Goal: Information Seeking & Learning: Check status

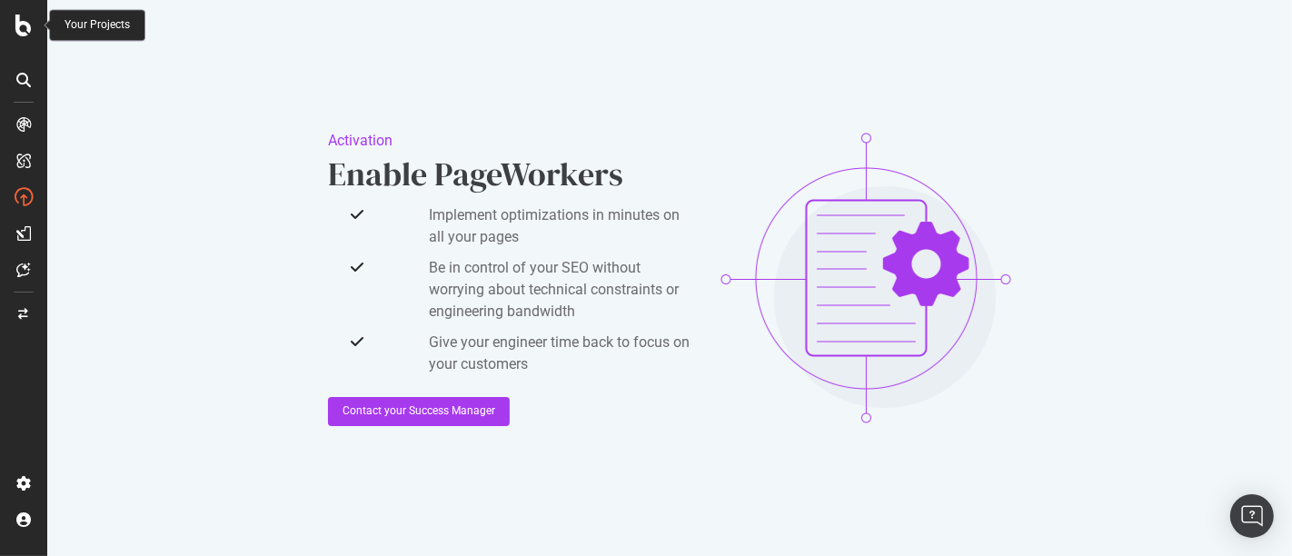
click at [15, 34] on icon at bounding box center [23, 26] width 16 height 22
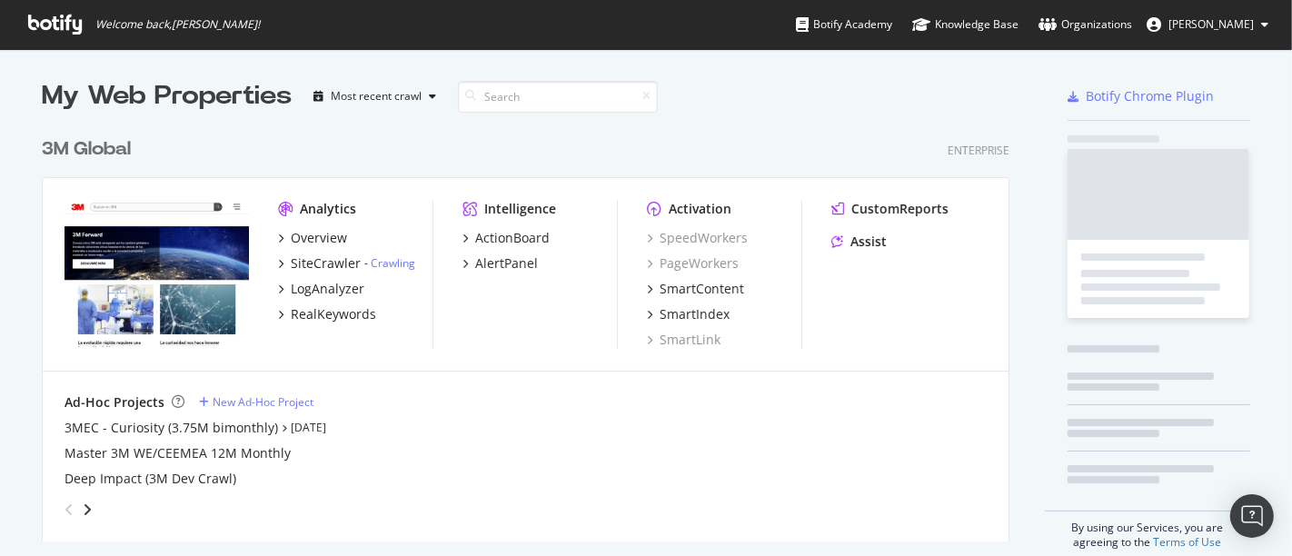
scroll to position [541, 1262]
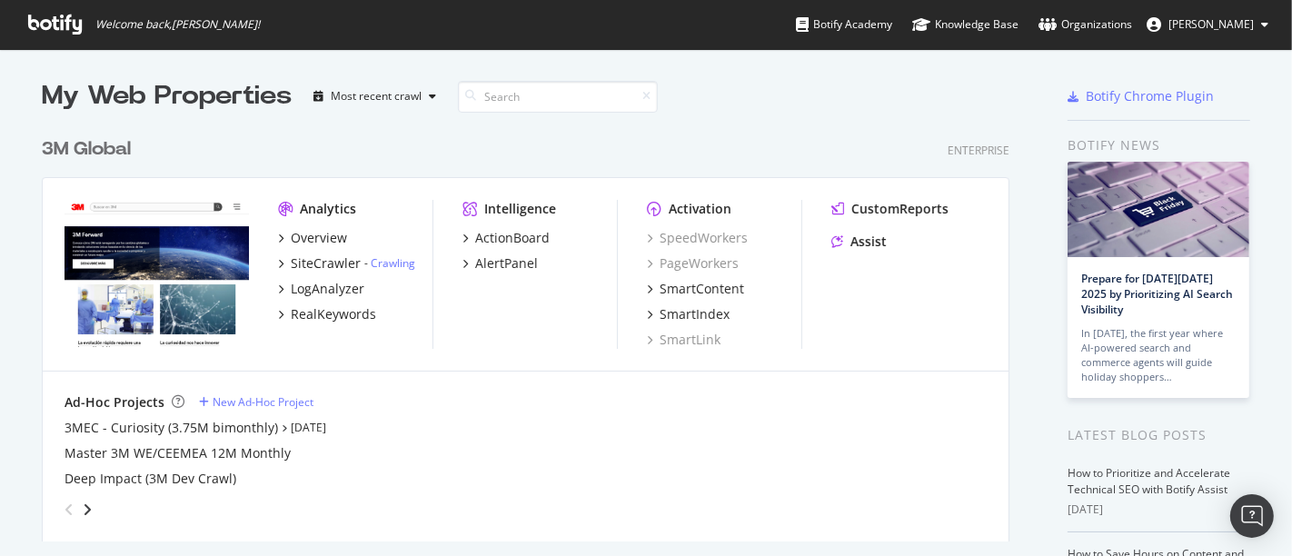
click at [106, 145] on div "3M Global" at bounding box center [86, 149] width 89 height 26
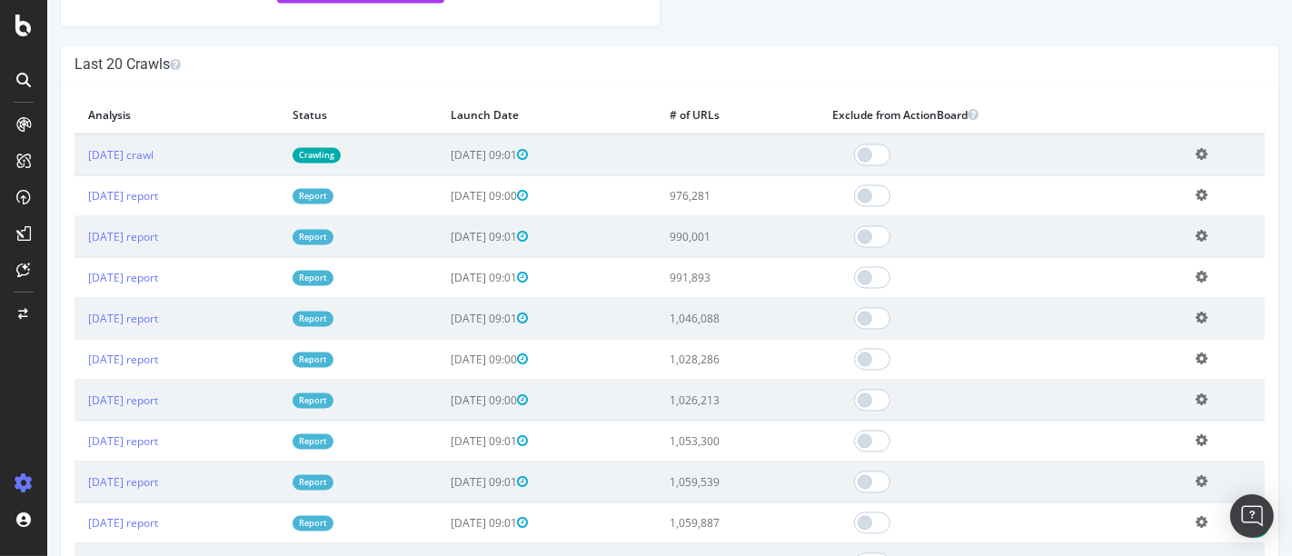
scroll to position [2839, 0]
click at [157, 204] on link "[DATE] report" at bounding box center [122, 195] width 70 height 15
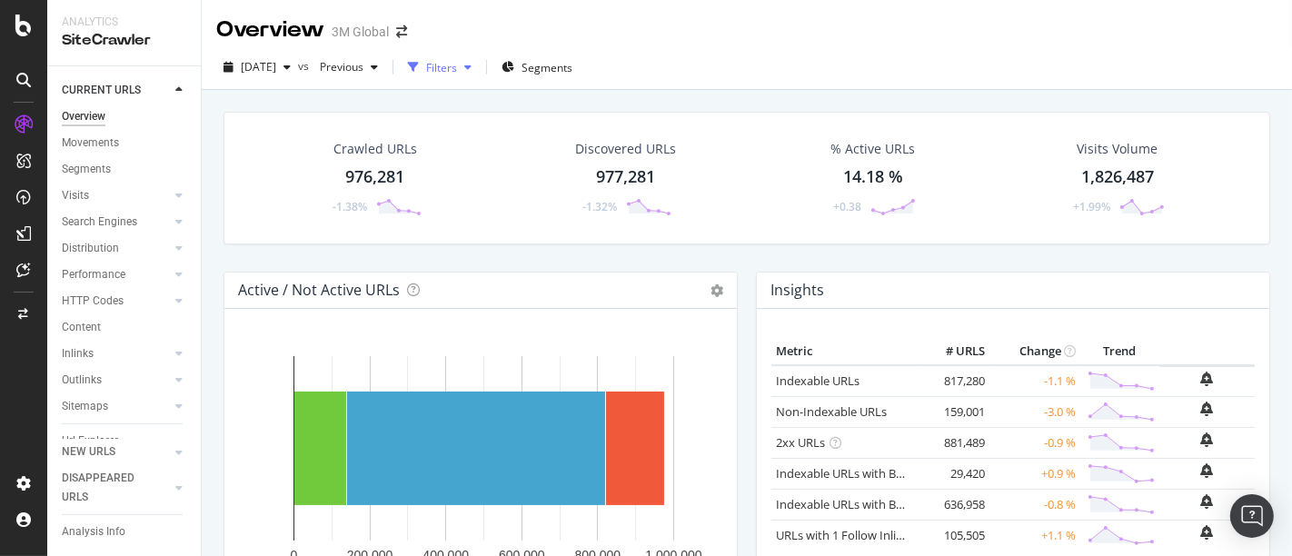
click at [472, 65] on icon "button" at bounding box center [467, 67] width 7 height 11
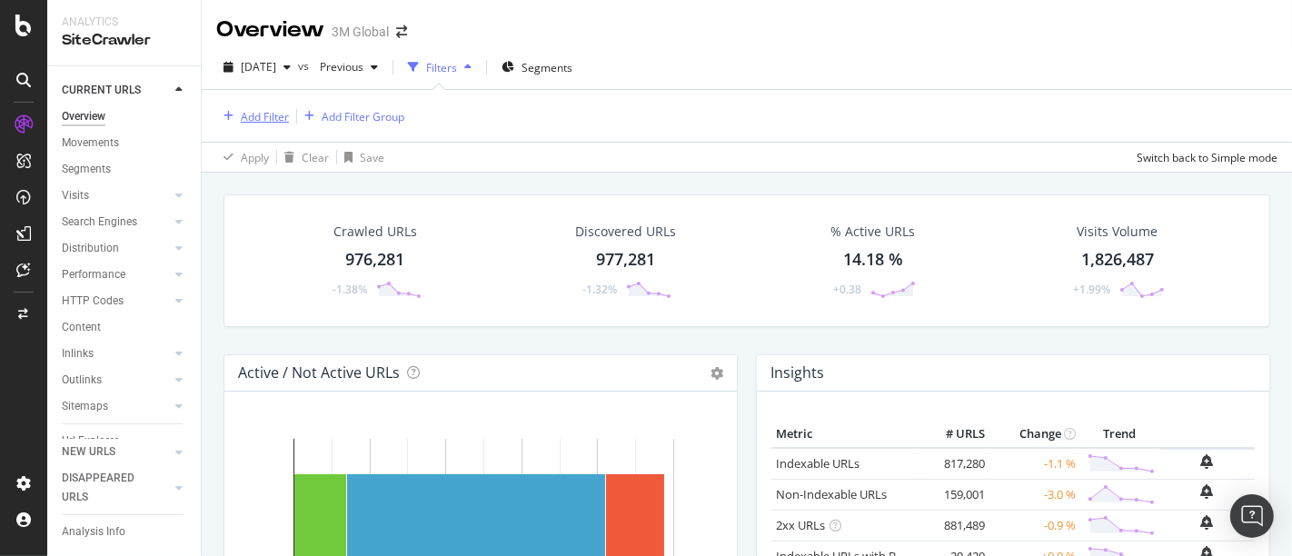
click at [271, 115] on div "Add Filter" at bounding box center [265, 116] width 48 height 15
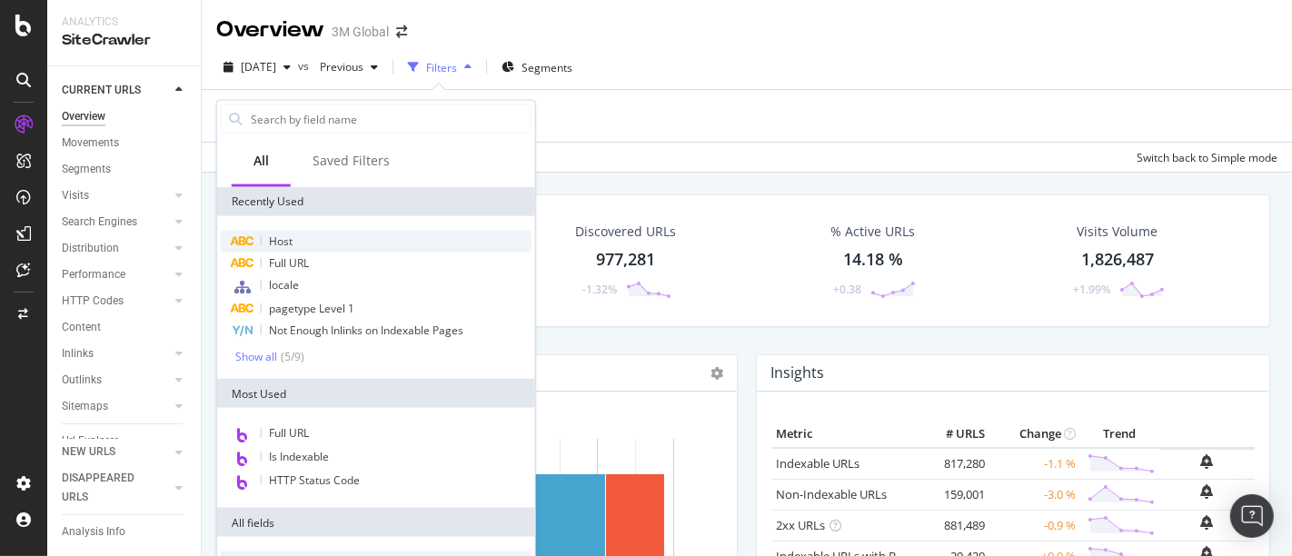
click at [300, 242] on div "Host" at bounding box center [376, 242] width 311 height 22
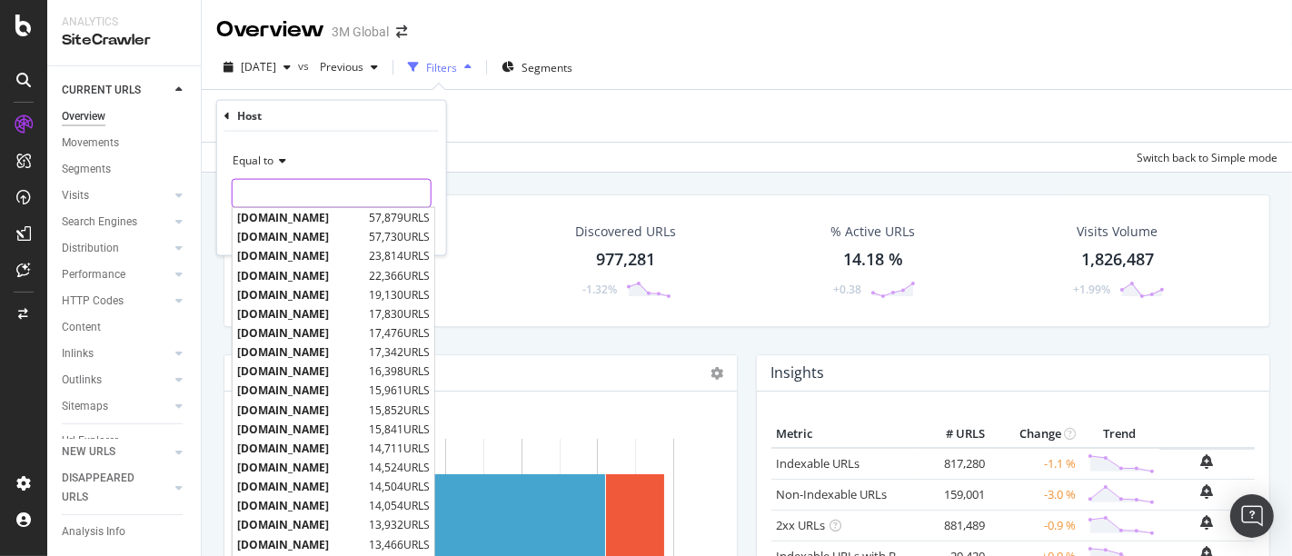
click at [297, 198] on input "text" at bounding box center [332, 193] width 198 height 29
click at [314, 216] on span "[DOMAIN_NAME]" at bounding box center [304, 217] width 134 height 15
type input "[DOMAIN_NAME]"
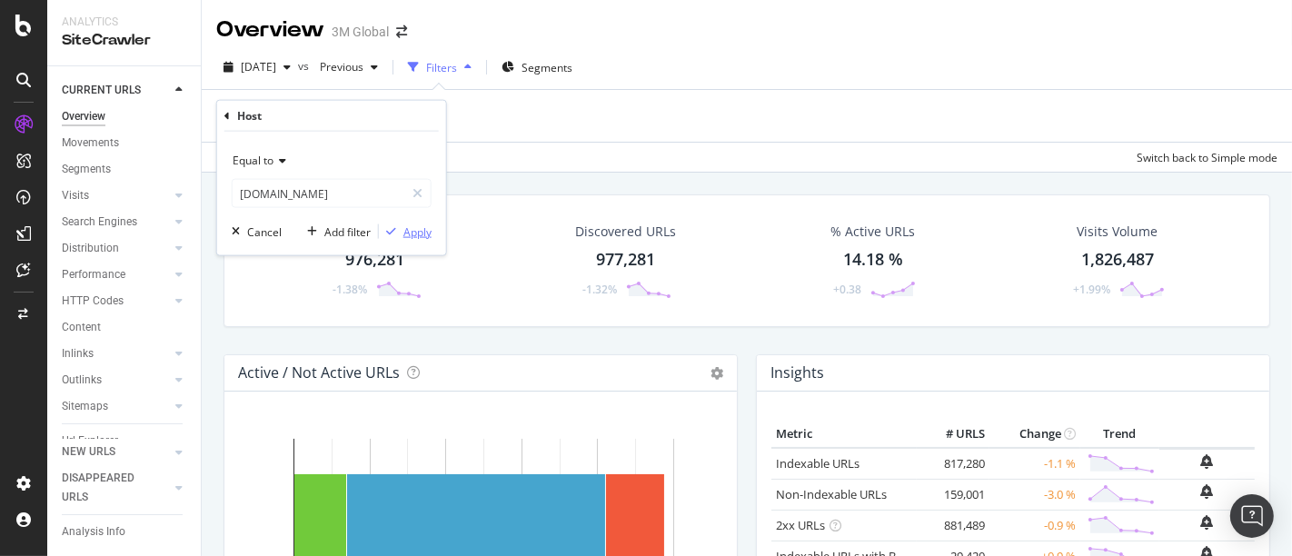
click at [424, 229] on div "Apply" at bounding box center [418, 231] width 28 height 15
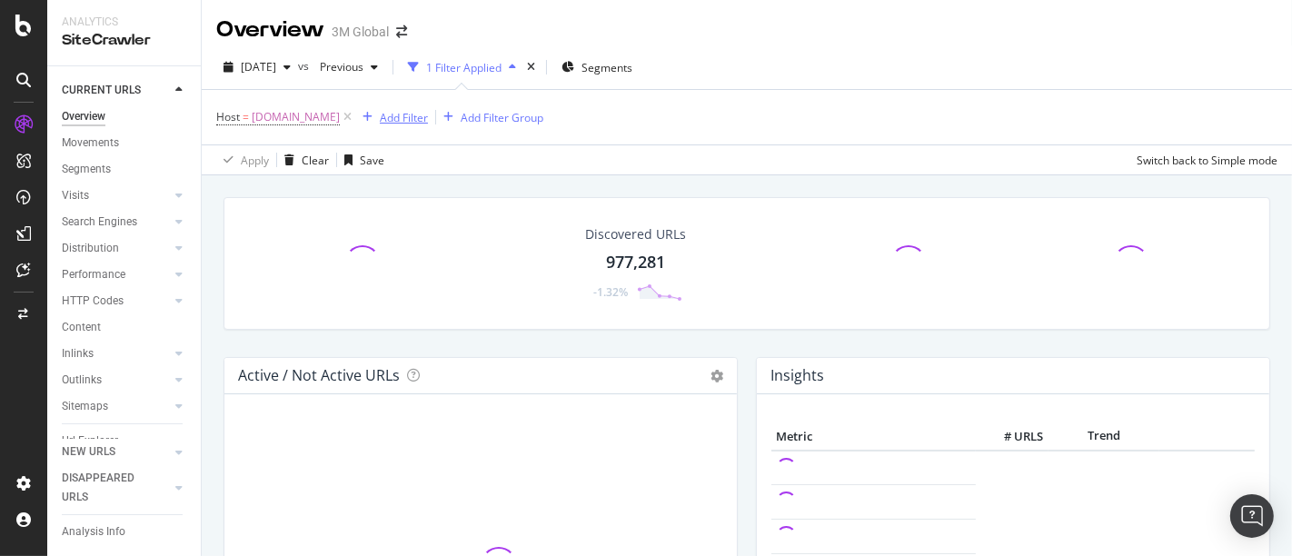
click at [424, 115] on div "Add Filter" at bounding box center [404, 117] width 48 height 15
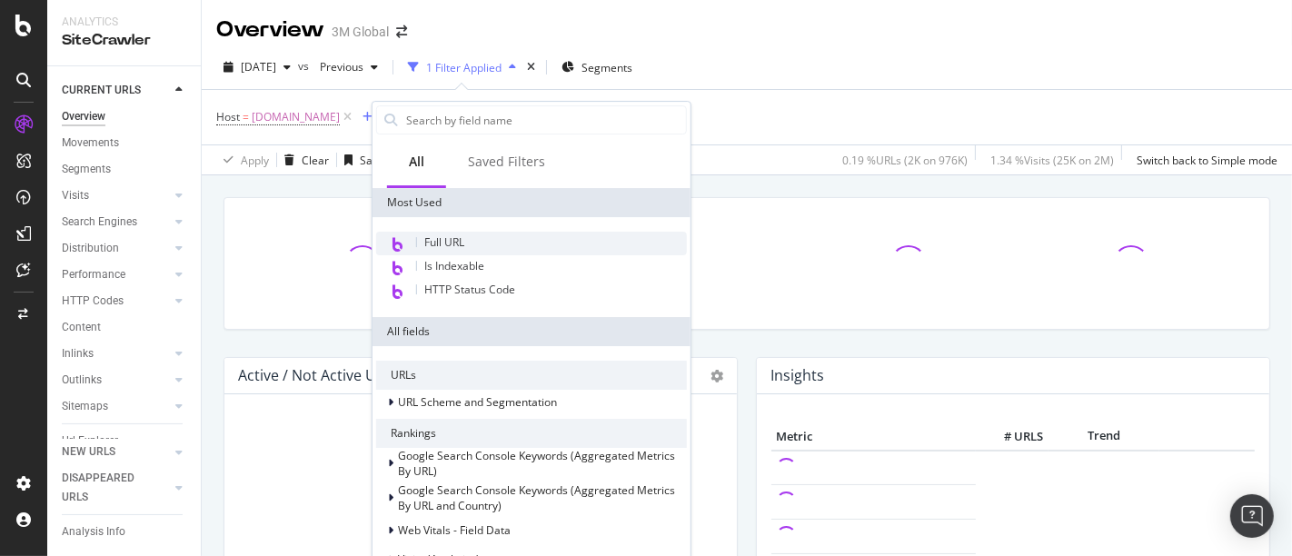
click at [450, 232] on div "Full URL" at bounding box center [531, 244] width 311 height 24
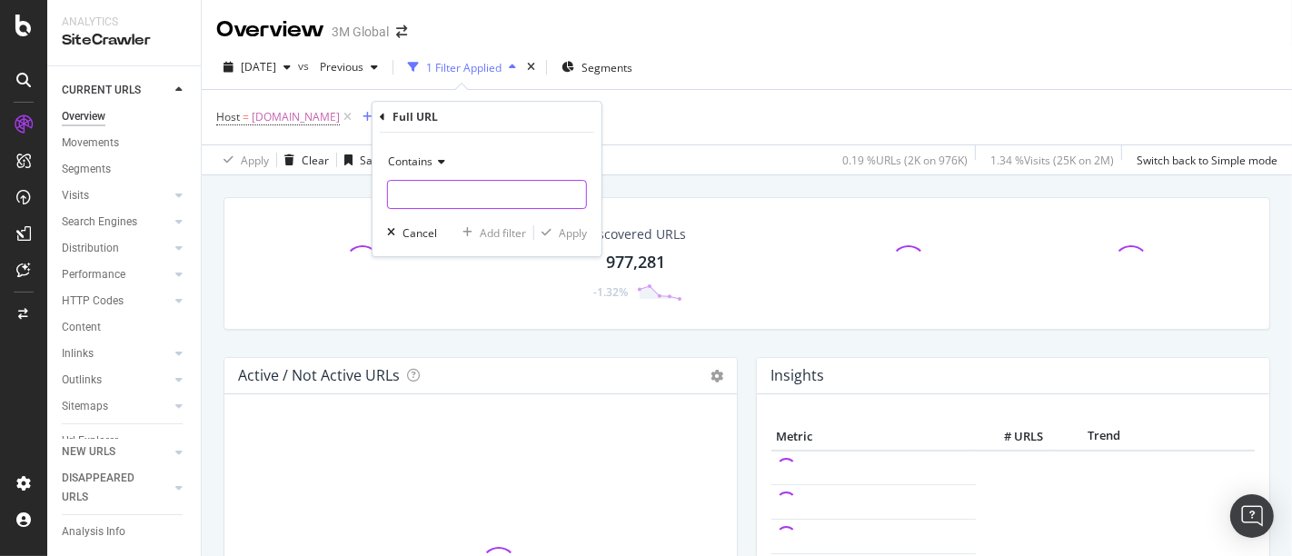
click at [443, 195] on input "text" at bounding box center [487, 194] width 198 height 29
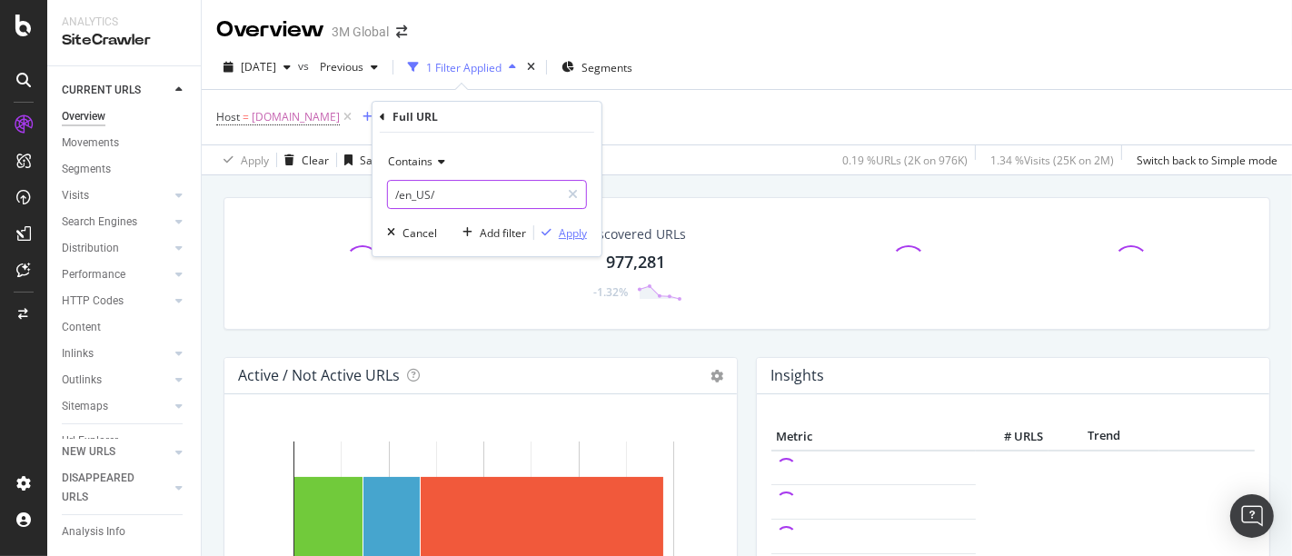
type input "/en_US/"
click at [584, 229] on div "Apply" at bounding box center [573, 232] width 28 height 15
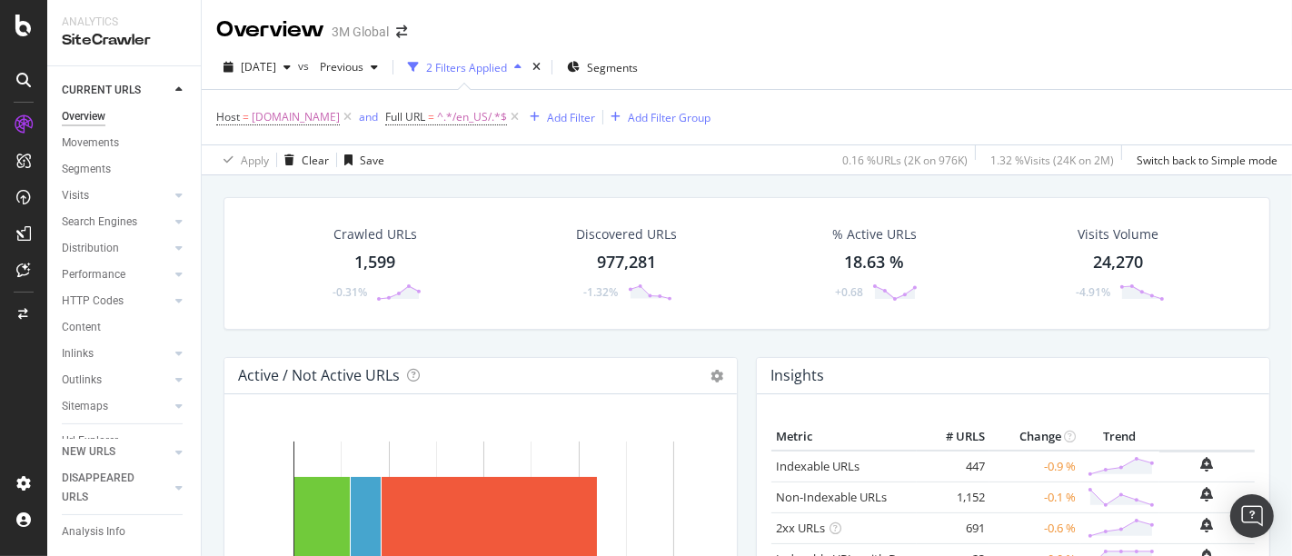
scroll to position [71, 0]
click at [182, 491] on icon at bounding box center [178, 488] width 7 height 11
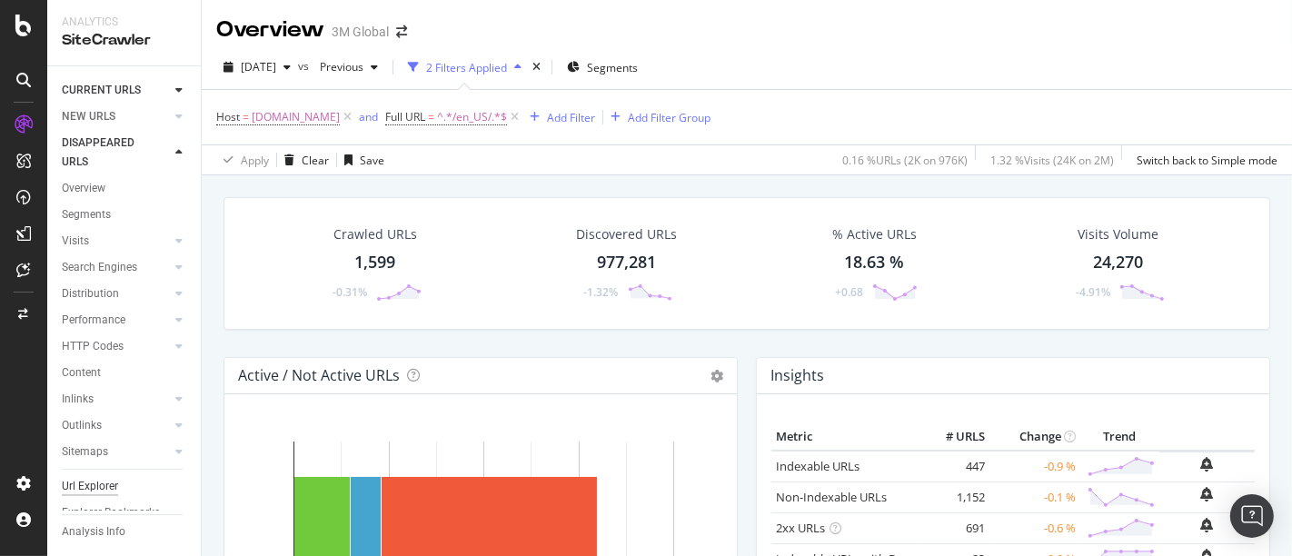
click at [98, 484] on div "Url Explorer" at bounding box center [90, 486] width 56 height 19
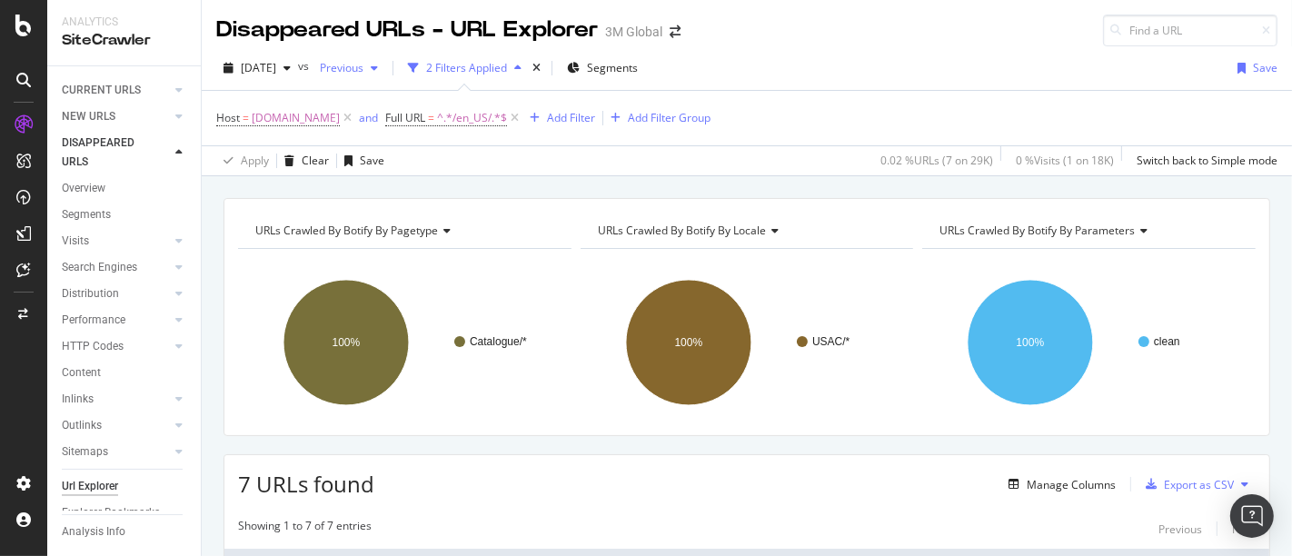
click at [385, 69] on div "button" at bounding box center [375, 68] width 22 height 11
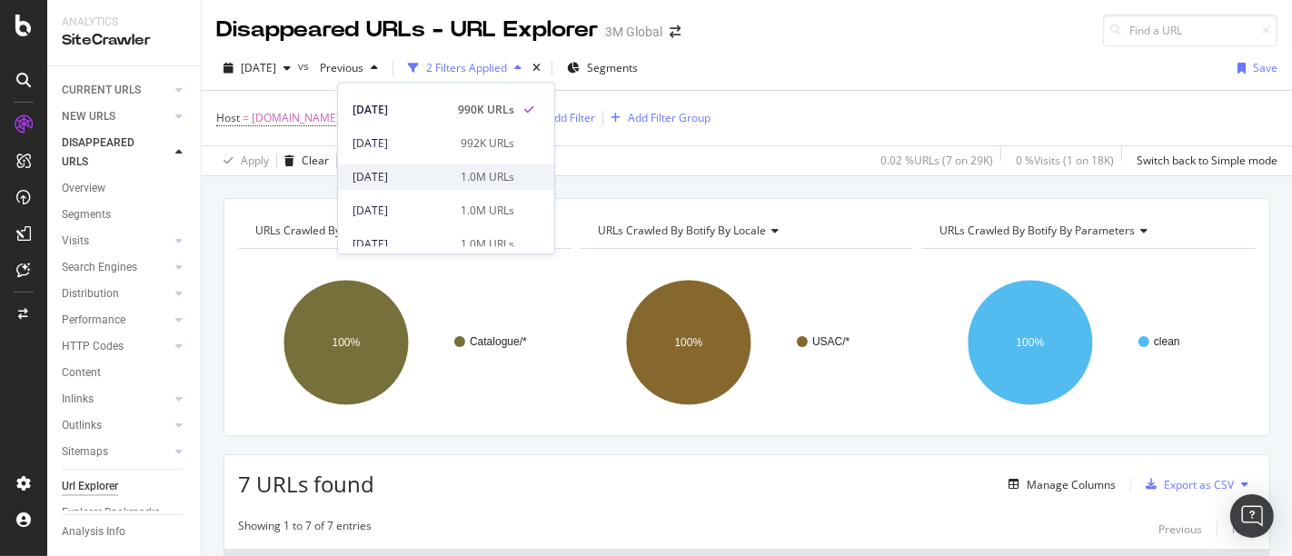
scroll to position [58, 0]
click at [435, 232] on div "[DATE] 1.0M URLs" at bounding box center [446, 242] width 216 height 26
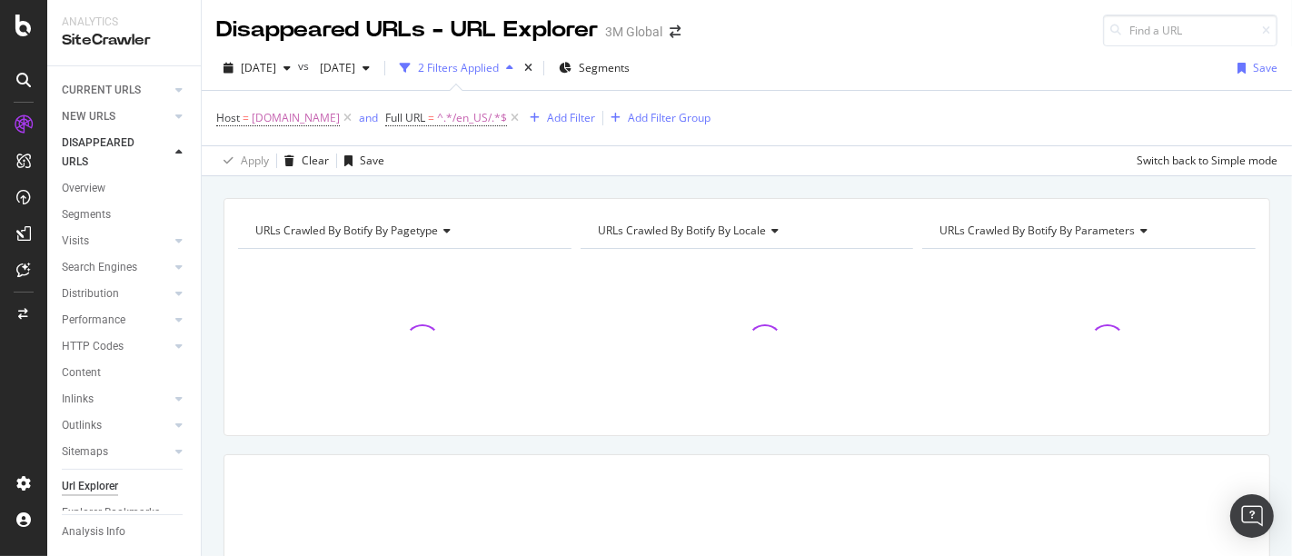
click at [910, 138] on div "Host = [DOMAIN_NAME] and Full URL = ^.*/en_US/.*$ Add Filter Add Filter Group" at bounding box center [747, 118] width 1062 height 55
